Goal: Register for event/course

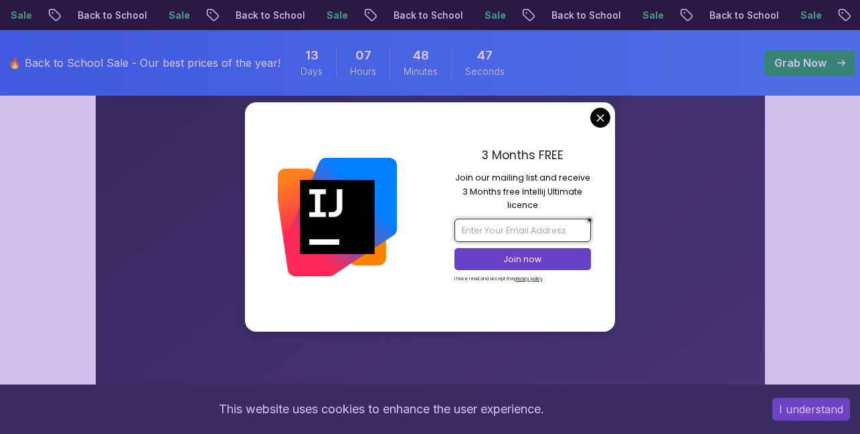
click at [507, 234] on input "email" at bounding box center [522, 230] width 137 height 23
type input "travorrwothmio@gmail.com"
click at [527, 258] on p "Join now" at bounding box center [522, 260] width 111 height 12
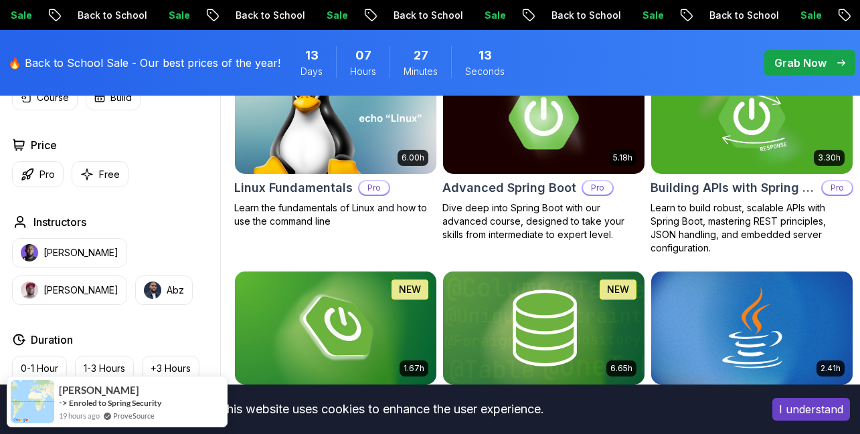
scroll to position [602, 0]
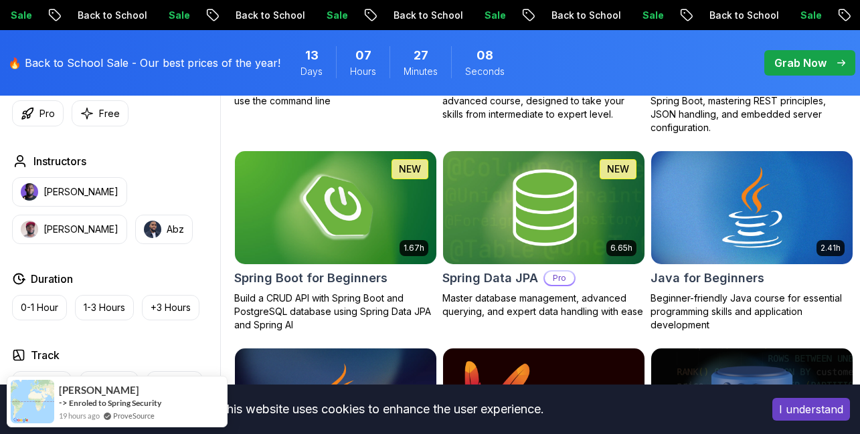
click at [794, 64] on p "Grab Now" at bounding box center [800, 63] width 52 height 16
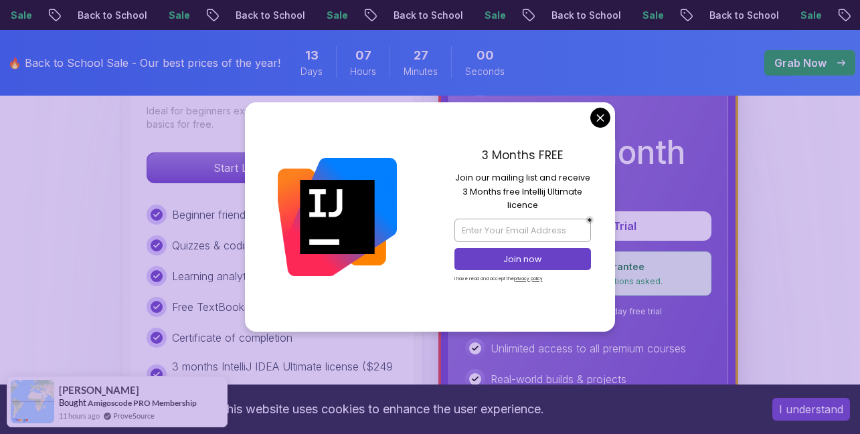
scroll to position [482, 0]
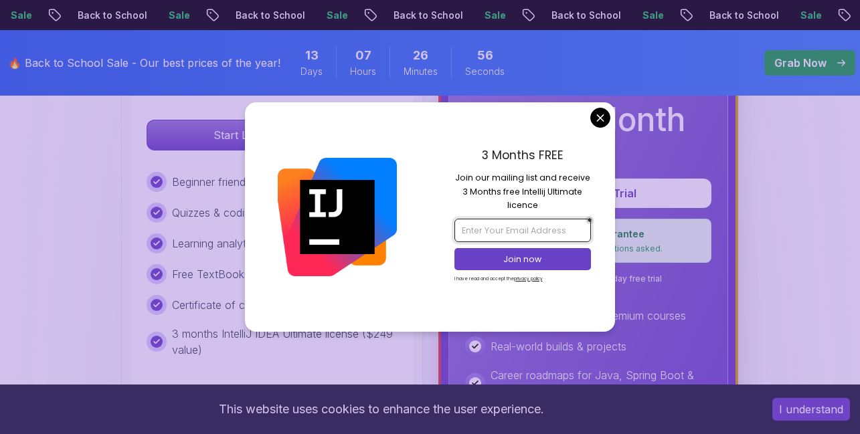
click at [522, 226] on input "email" at bounding box center [522, 230] width 137 height 23
type input "[EMAIL_ADDRESS][DOMAIN_NAME]"
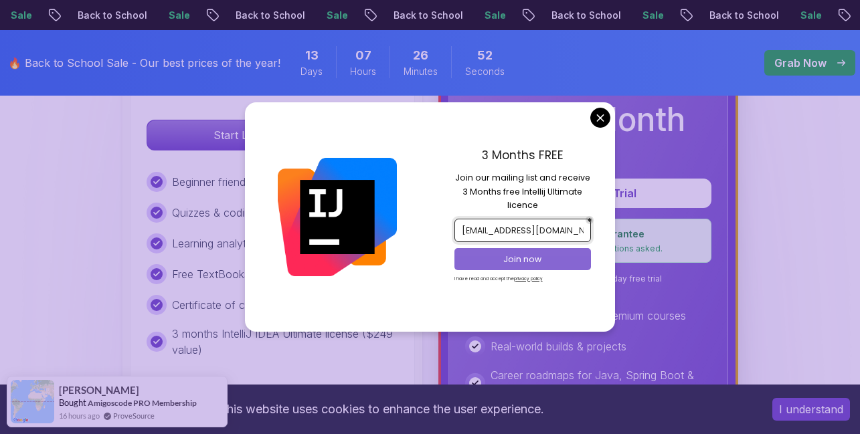
click at [527, 260] on p "Join now" at bounding box center [522, 260] width 111 height 12
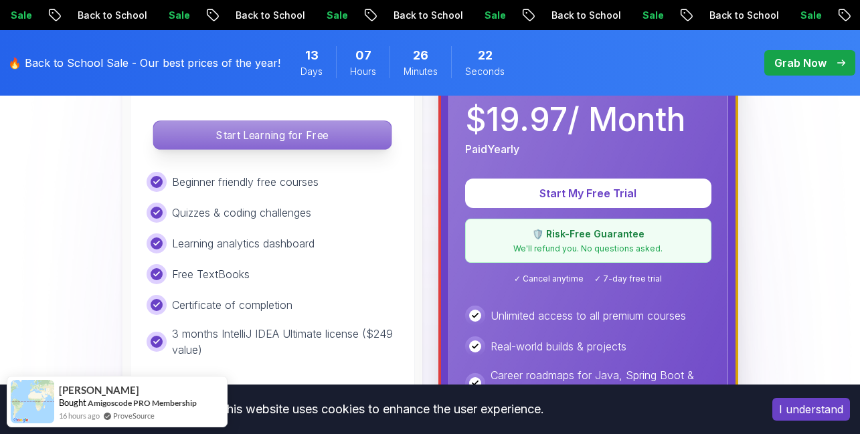
click at [334, 135] on p "Start Learning for Free" at bounding box center [272, 135] width 238 height 28
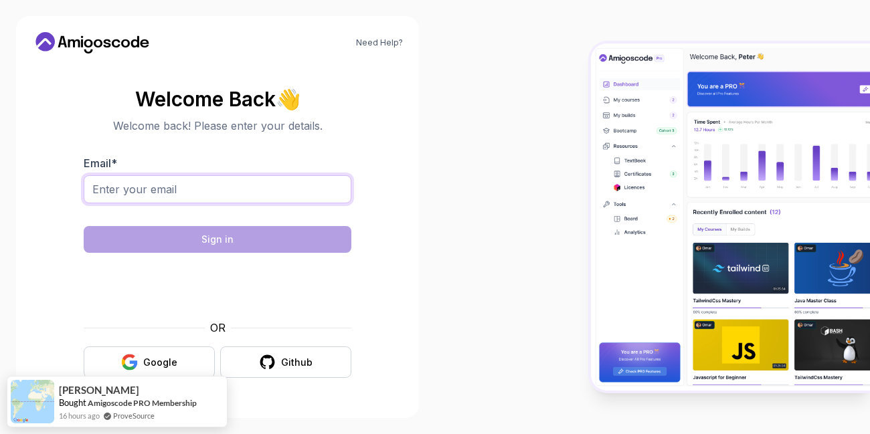
click at [116, 189] on input "Email *" at bounding box center [218, 189] width 268 height 28
type input "[EMAIL_ADDRESS][DOMAIN_NAME]"
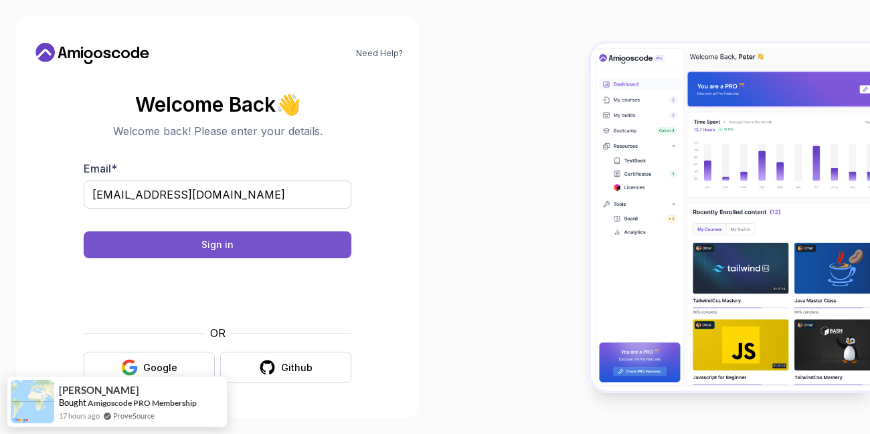
click at [253, 250] on button "Sign in" at bounding box center [218, 245] width 268 height 27
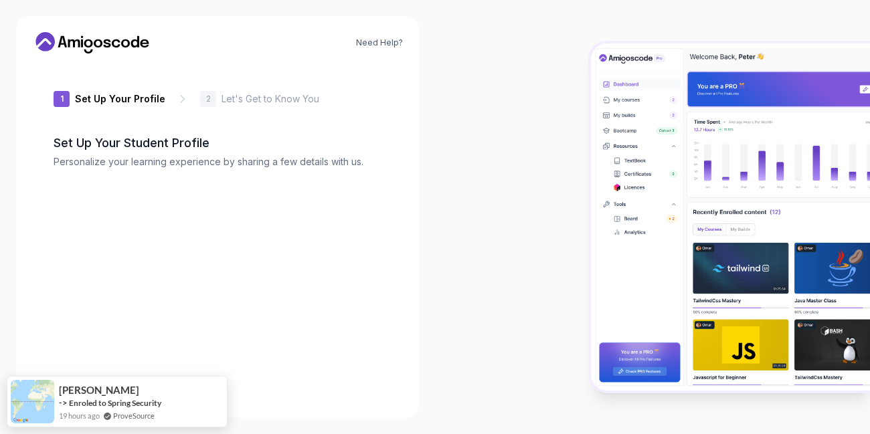
type input "royaldeer02b50"
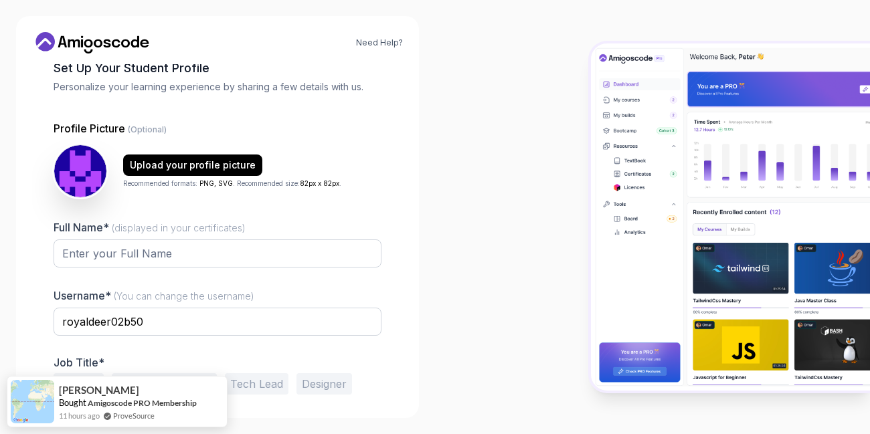
scroll to position [120, 0]
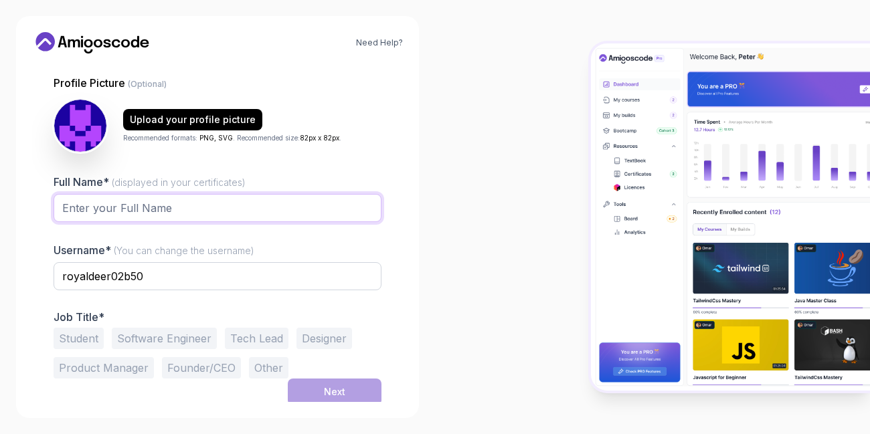
click at [84, 214] on input "Full Name* (displayed in your certificates)" at bounding box center [218, 208] width 328 height 28
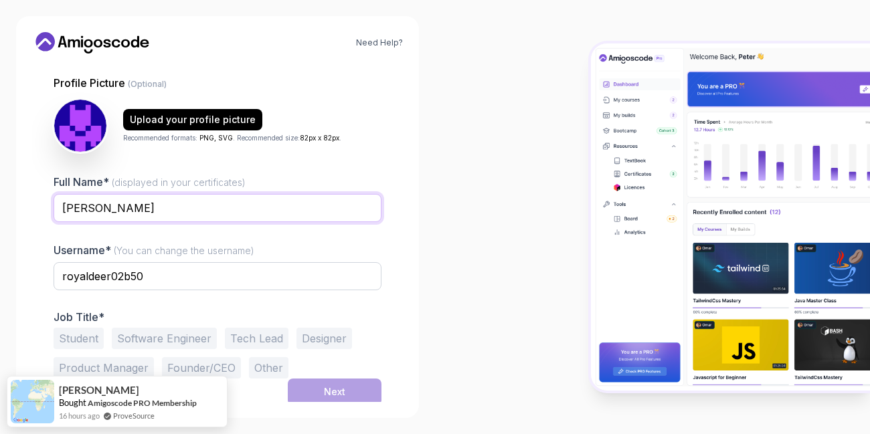
type input "Trevor christotek"
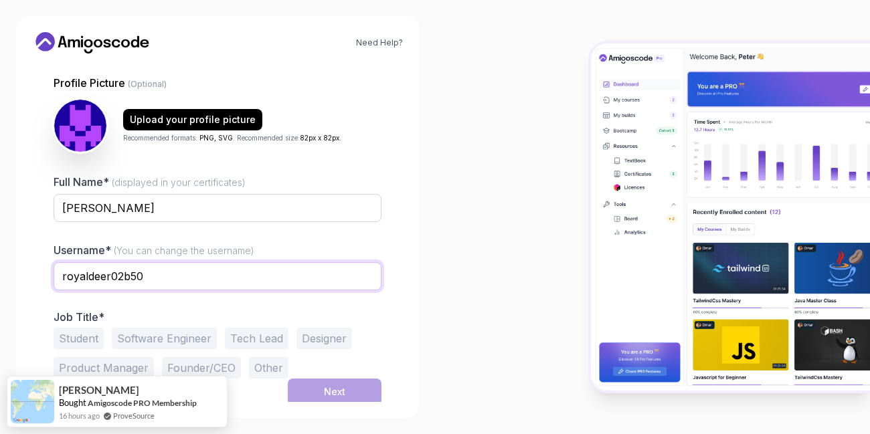
drag, startPoint x: 158, startPoint y: 274, endPoint x: 71, endPoint y: 267, distance: 87.3
click at [71, 267] on input "royaldeer02b50" at bounding box center [218, 276] width 328 height 28
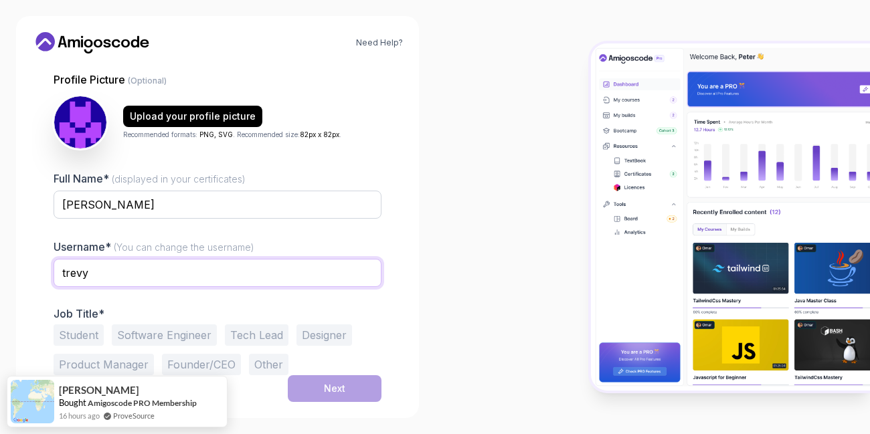
type input "trevy"
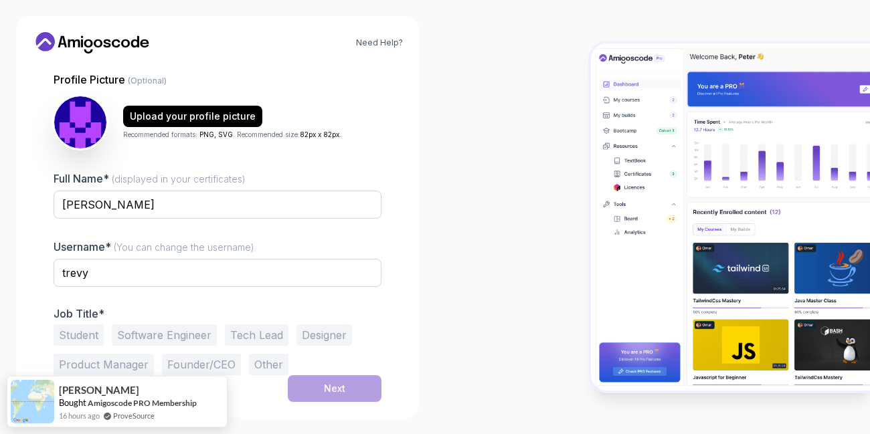
click at [159, 339] on button "Software Engineer" at bounding box center [164, 335] width 105 height 21
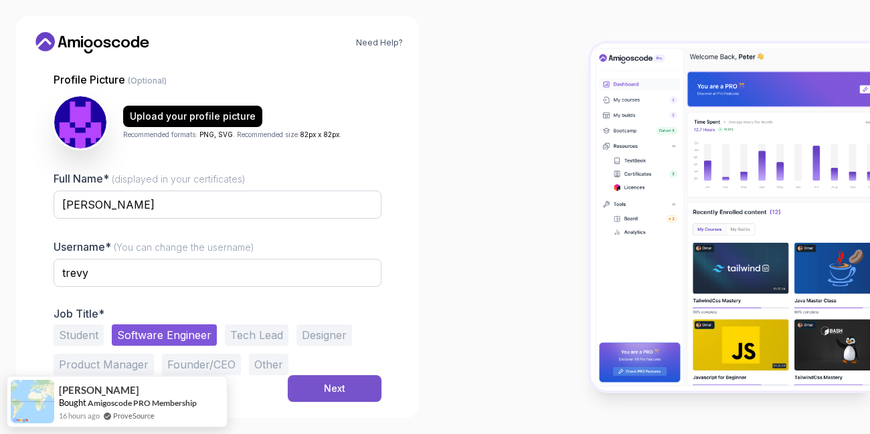
click at [351, 392] on button "Next" at bounding box center [335, 389] width 94 height 27
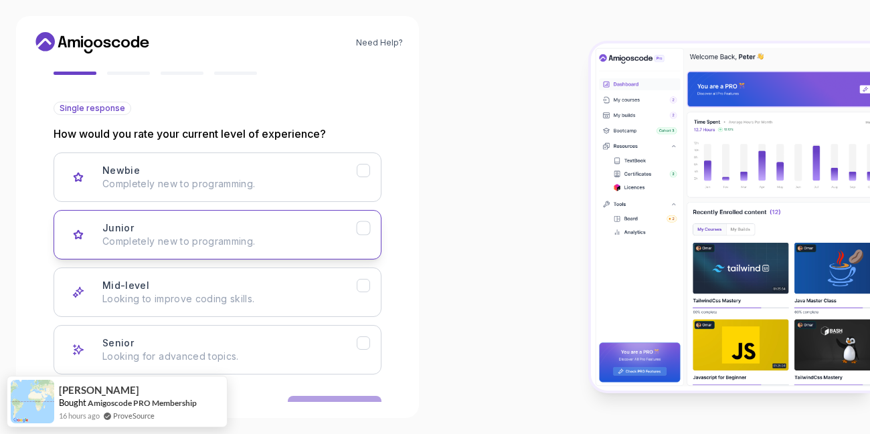
click at [151, 241] on p "Completely new to programming." at bounding box center [229, 241] width 254 height 13
click at [333, 401] on button "Next" at bounding box center [335, 409] width 94 height 27
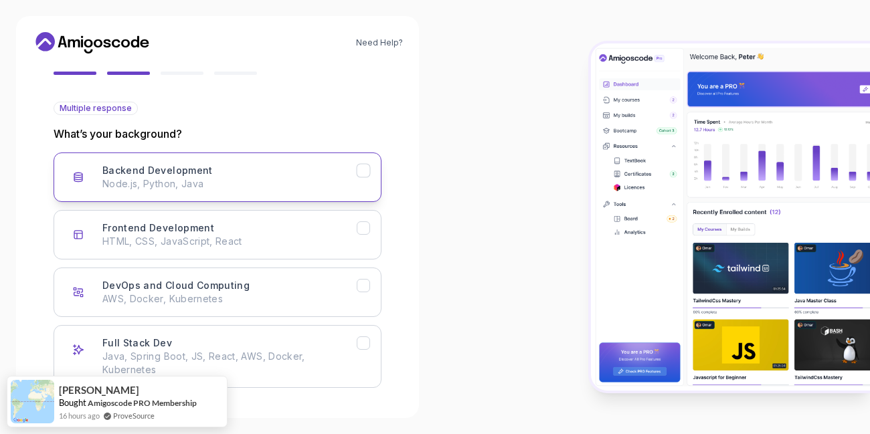
click at [156, 171] on h3 "Backend Development" at bounding box center [157, 170] width 110 height 13
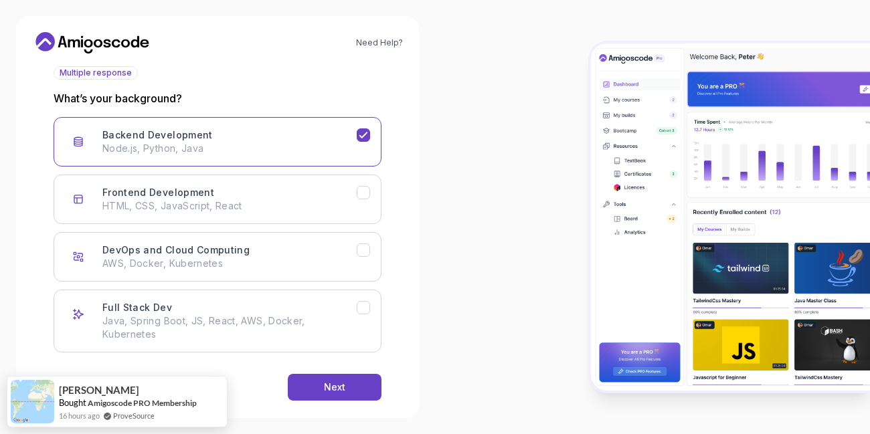
scroll to position [179, 0]
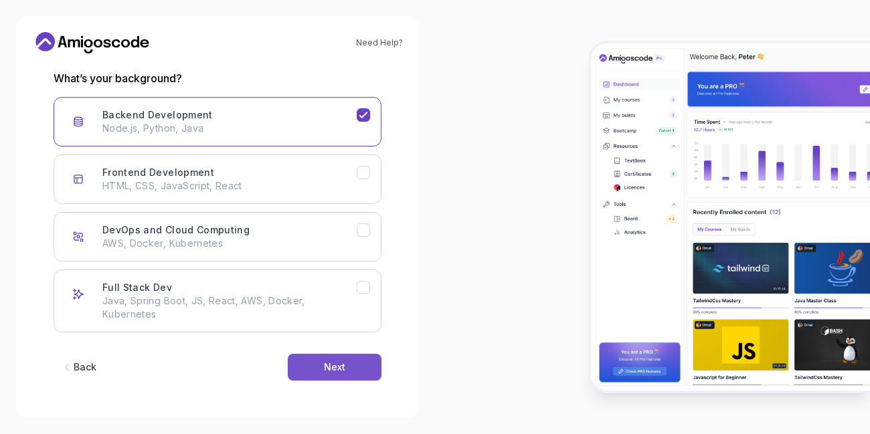
click at [343, 367] on div "Next" at bounding box center [334, 367] width 21 height 13
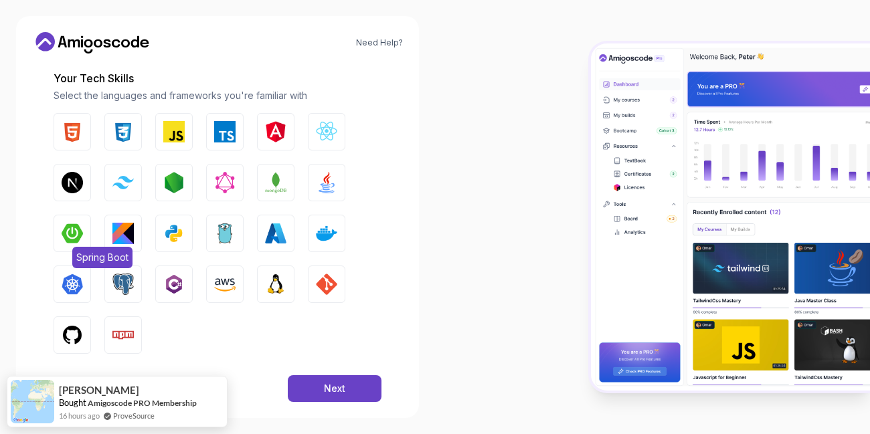
click at [67, 229] on img "button" at bounding box center [72, 233] width 21 height 21
click at [179, 135] on img "button" at bounding box center [173, 131] width 21 height 21
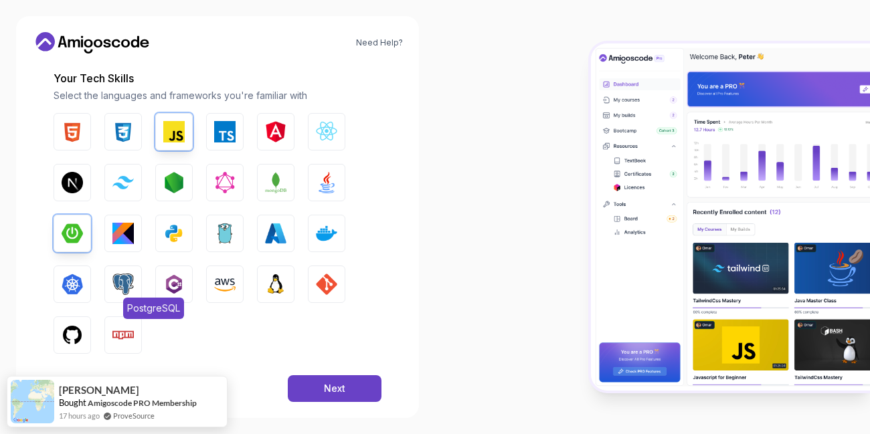
click at [127, 285] on img "button" at bounding box center [122, 284] width 21 height 21
click at [279, 276] on img "button" at bounding box center [275, 284] width 21 height 21
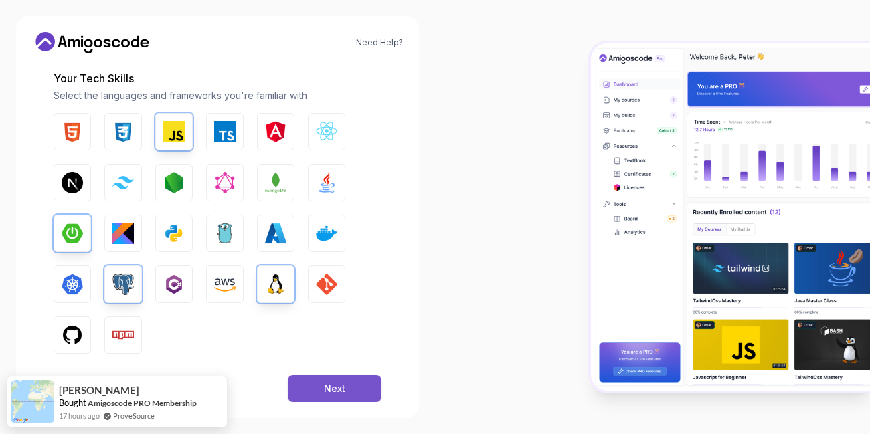
click at [325, 394] on div "Next" at bounding box center [334, 388] width 21 height 13
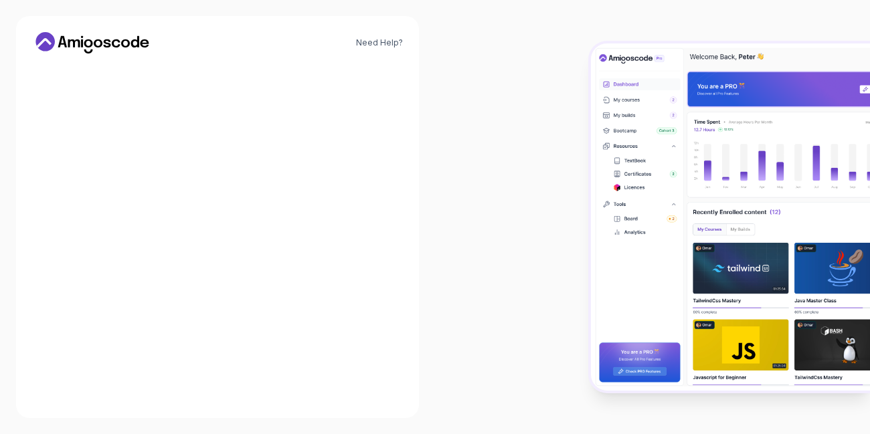
scroll to position [174, 0]
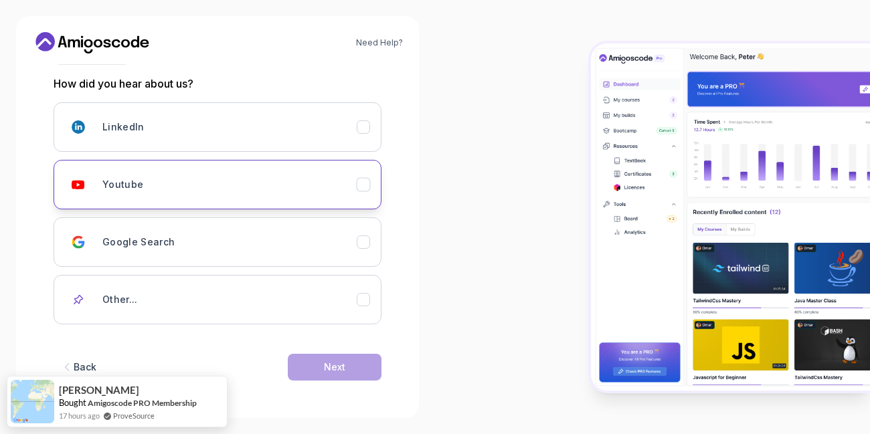
click at [143, 195] on div "Youtube" at bounding box center [229, 184] width 254 height 27
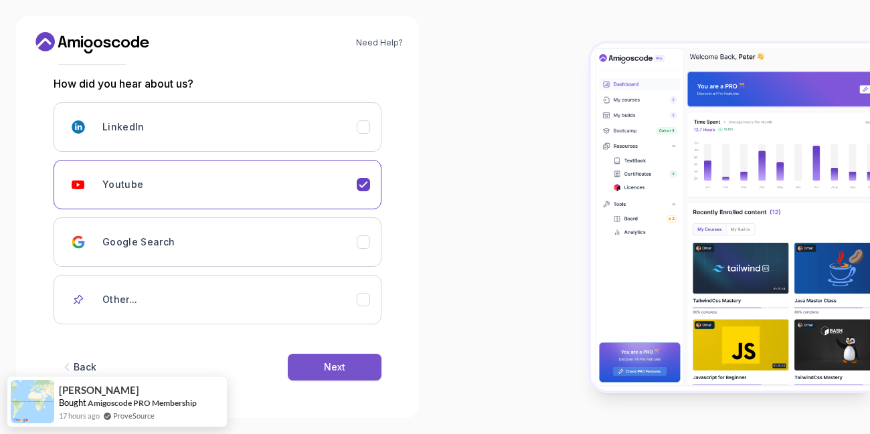
click at [325, 373] on div "Next" at bounding box center [334, 367] width 21 height 13
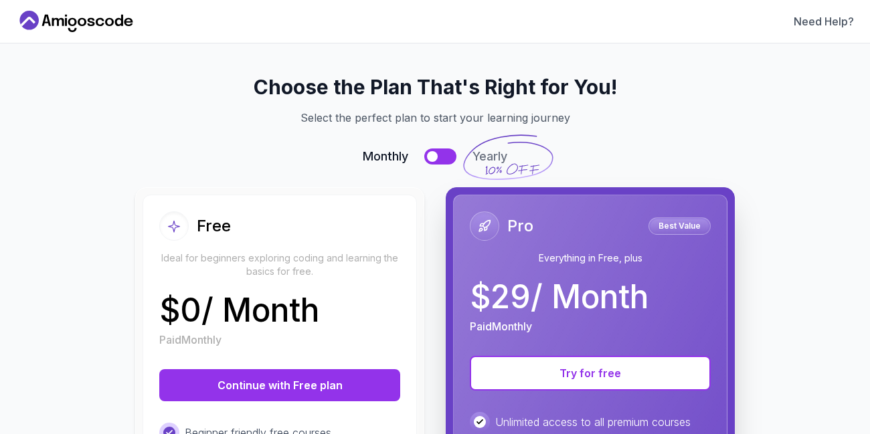
scroll to position [0, 0]
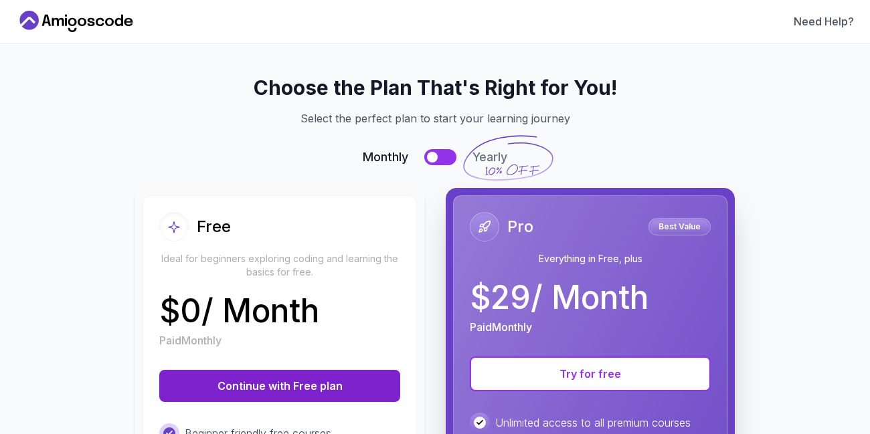
click at [281, 392] on button "Continue with Free plan" at bounding box center [279, 386] width 241 height 32
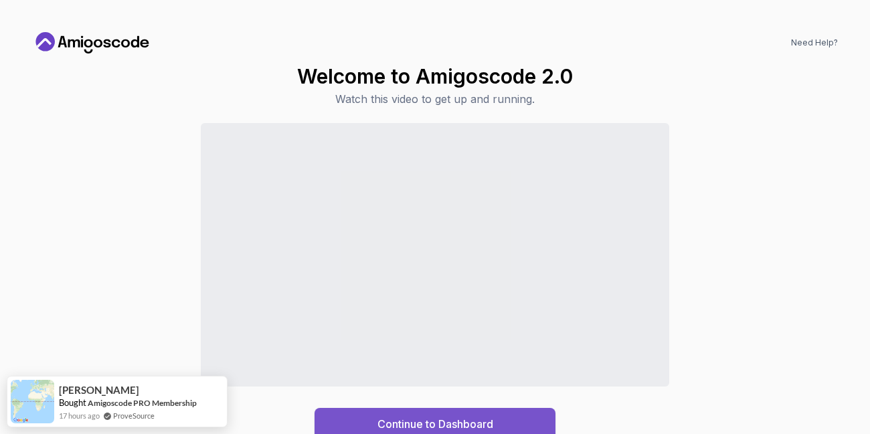
click at [398, 428] on div "Continue to Dashboard" at bounding box center [436, 424] width 116 height 16
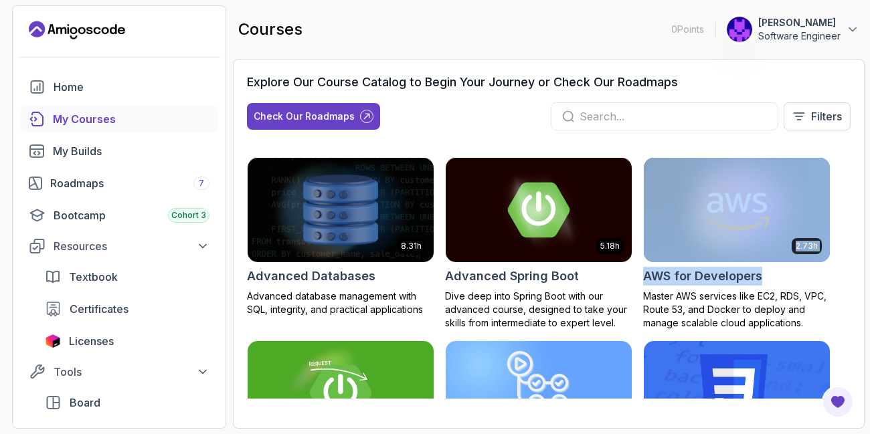
drag, startPoint x: 869, startPoint y: 220, endPoint x: 869, endPoint y: 267, distance: 47.5
click at [869, 267] on section "0 Points 1 Trevor christotek Software Engineer Home My Courses My Builds Roadma…" at bounding box center [435, 217] width 870 height 434
click at [82, 276] on span "Textbook" at bounding box center [93, 277] width 49 height 16
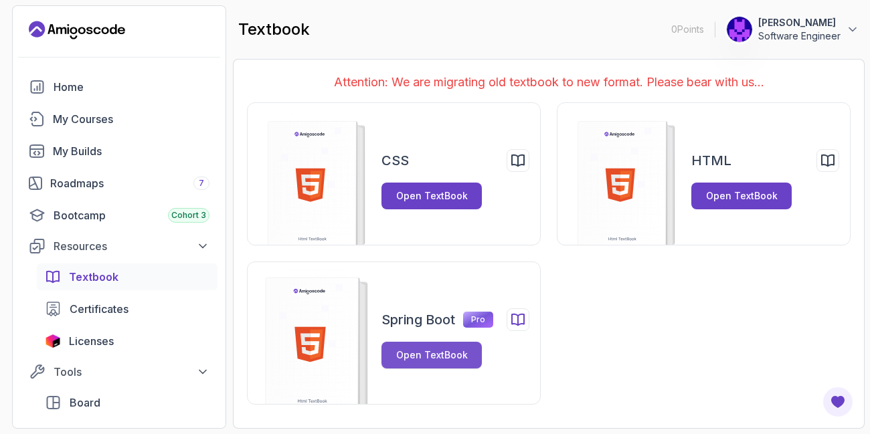
click at [433, 358] on div "Open TextBook" at bounding box center [432, 355] width 72 height 13
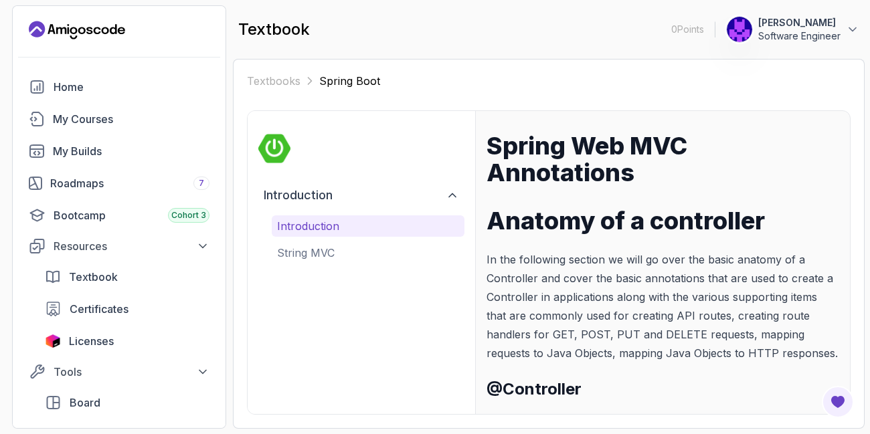
scroll to position [219, 0]
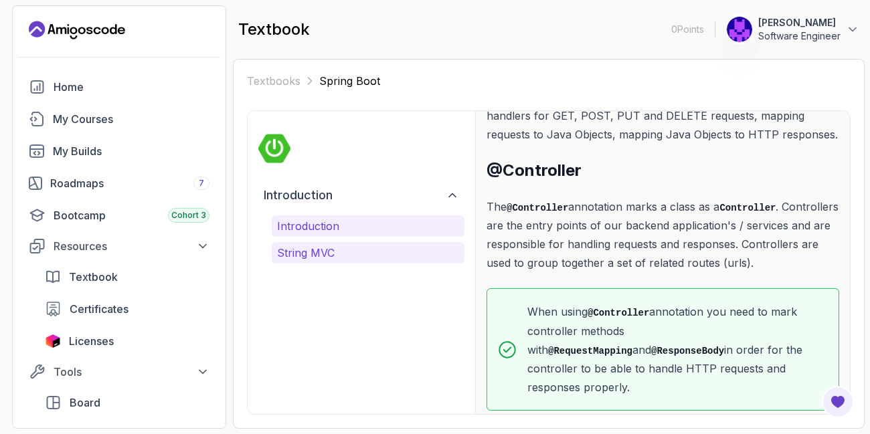
click at [309, 252] on p "String MVC" at bounding box center [368, 253] width 182 height 16
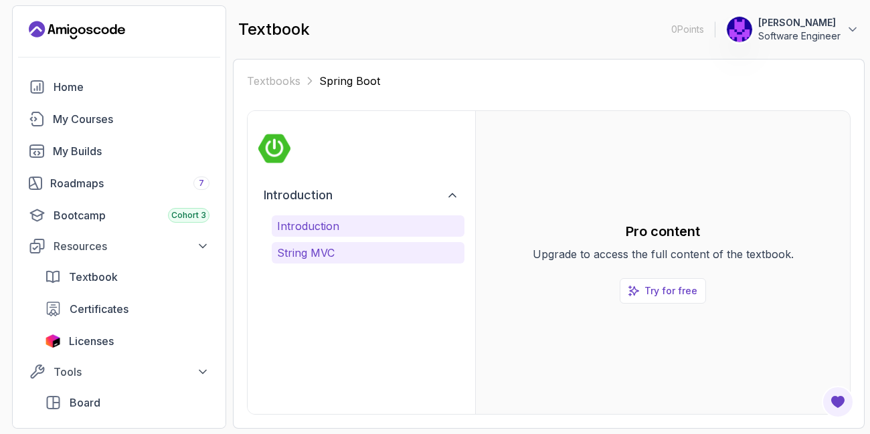
click at [301, 228] on p "Introduction" at bounding box center [368, 226] width 182 height 16
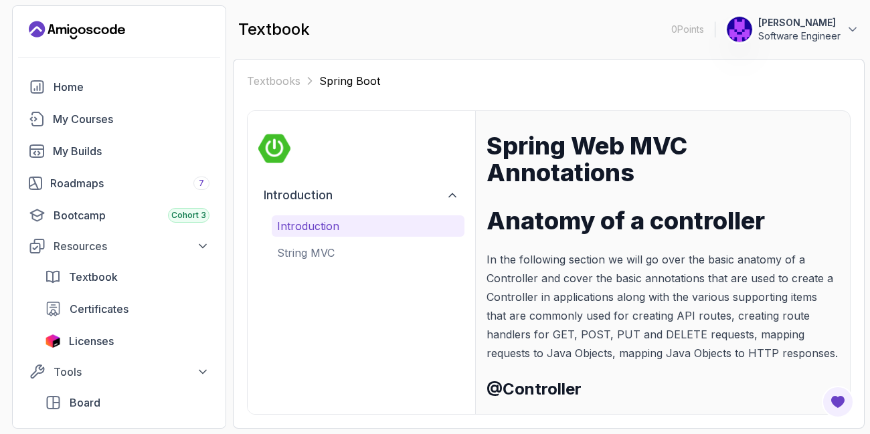
scroll to position [219, 0]
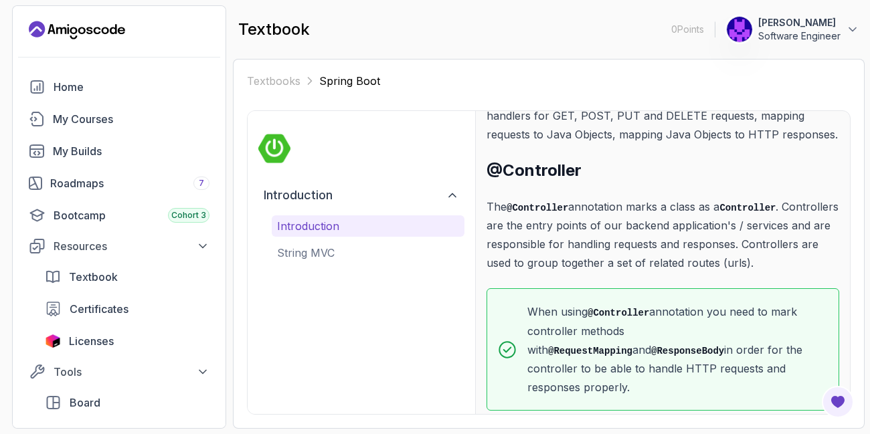
click at [341, 76] on span "Spring Boot" at bounding box center [349, 80] width 61 height 13
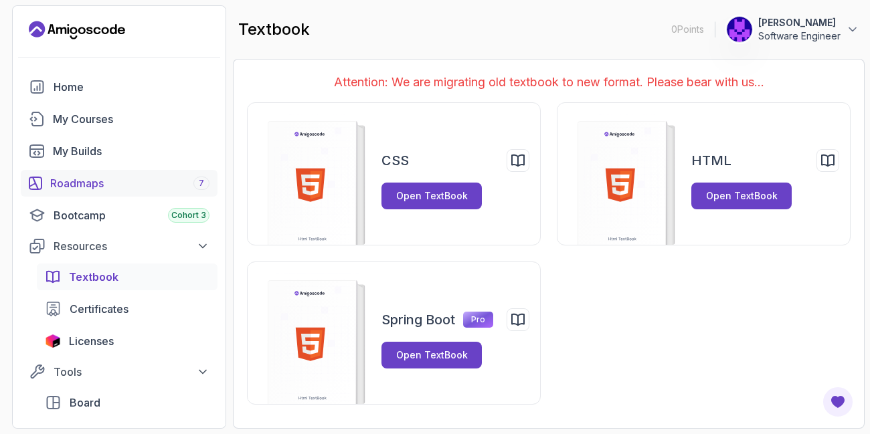
click at [83, 185] on div "Roadmaps 7" at bounding box center [129, 183] width 159 height 16
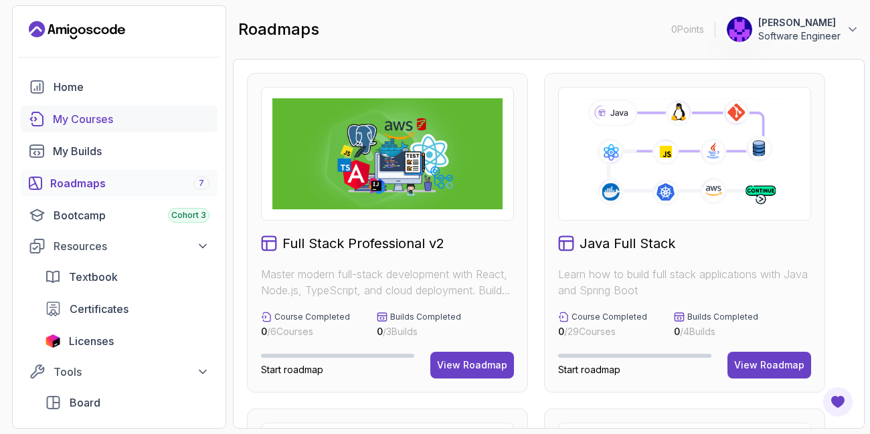
click at [56, 120] on div "My Courses" at bounding box center [131, 119] width 157 height 16
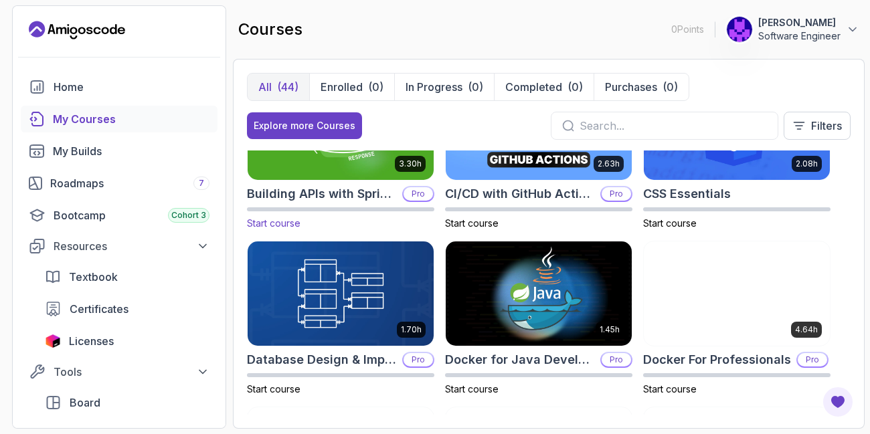
scroll to position [120, 0]
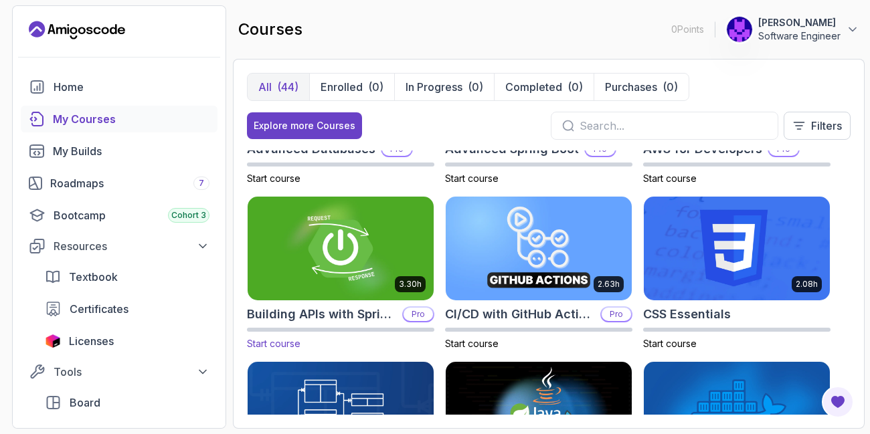
click at [321, 229] on img at bounding box center [340, 248] width 195 height 109
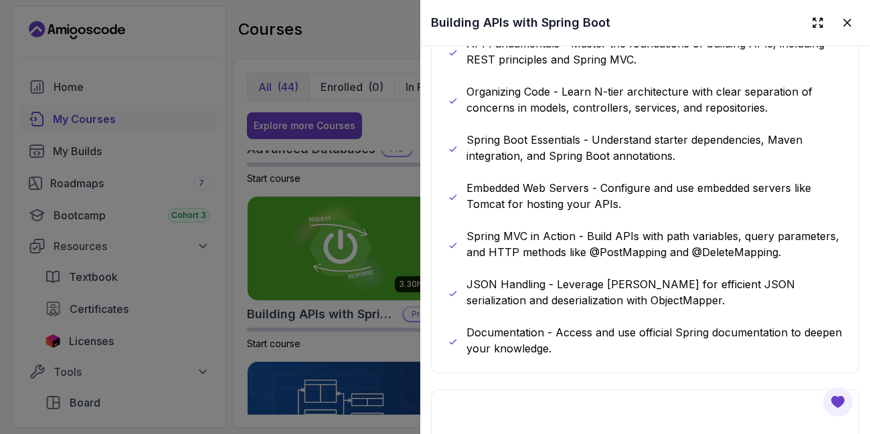
scroll to position [964, 0]
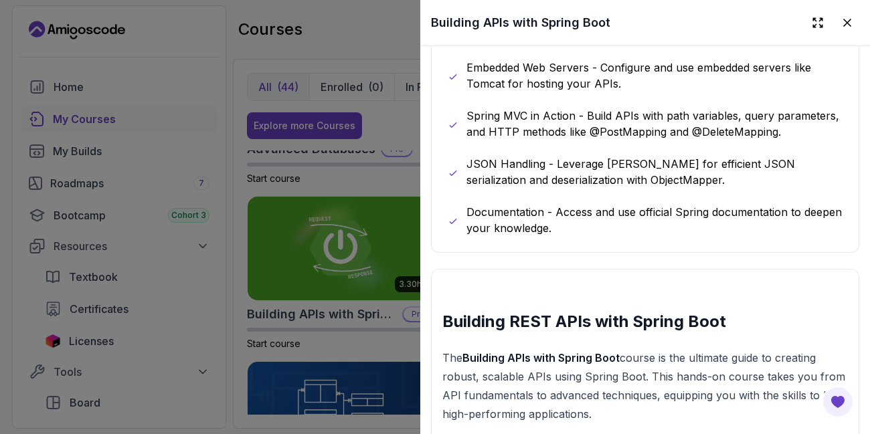
click at [191, 118] on div at bounding box center [435, 217] width 870 height 434
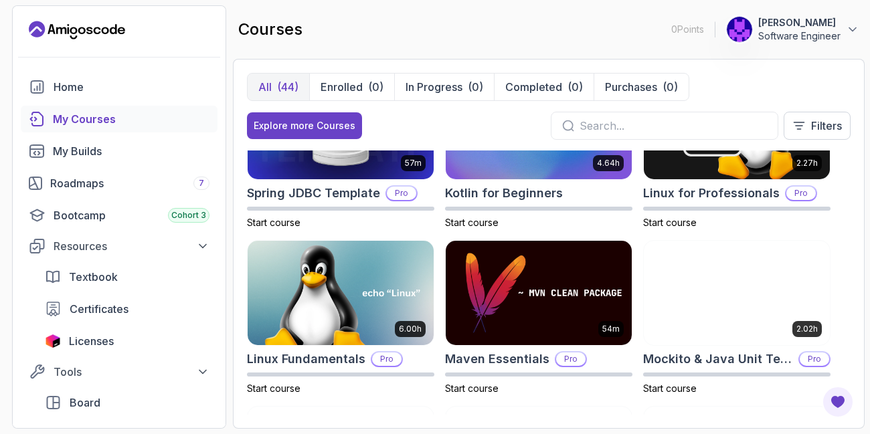
scroll to position [1566, 0]
